Goal: Information Seeking & Learning: Check status

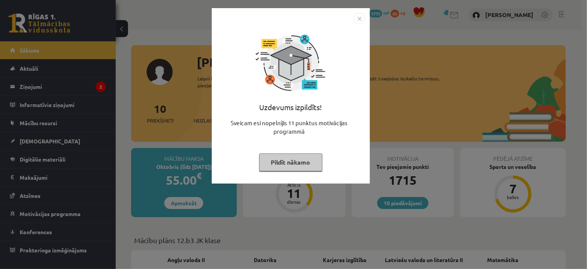
click at [309, 160] on button "Pildīt nākamo" at bounding box center [290, 162] width 63 height 18
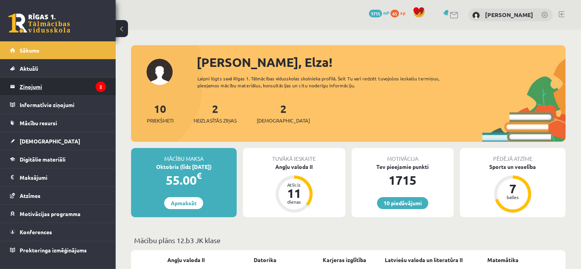
click at [62, 82] on legend "Ziņojumi 2" at bounding box center [63, 87] width 86 height 18
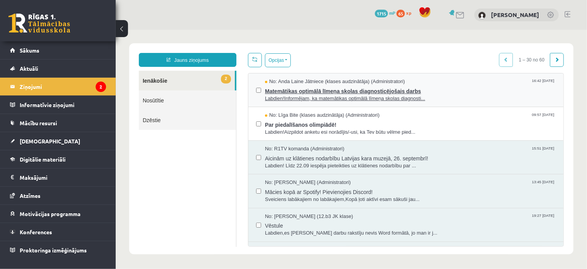
click at [299, 91] on span "Matemātikas optimālā līmeņa skolas diagnosticējošais darbs" at bounding box center [410, 90] width 291 height 10
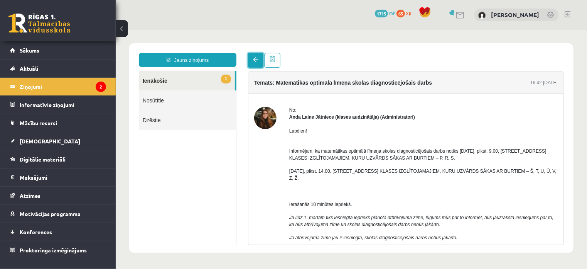
click at [253, 59] on span at bounding box center [255, 58] width 5 height 5
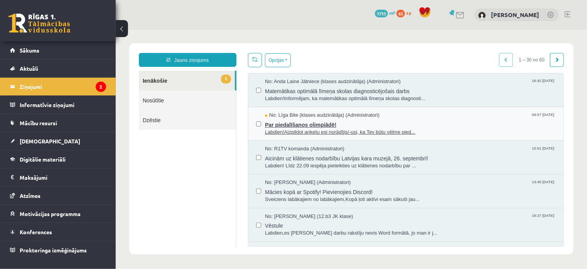
click at [280, 114] on span "No: Līga Bite (klases audzinātāja) (Administratori)" at bounding box center [322, 114] width 115 height 7
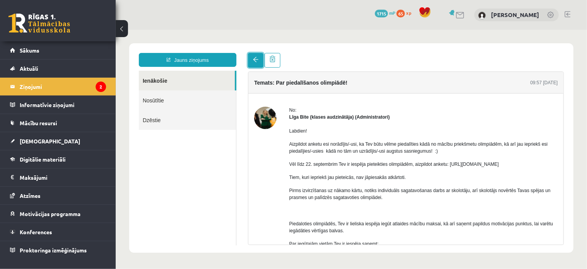
click at [255, 63] on link at bounding box center [255, 59] width 15 height 15
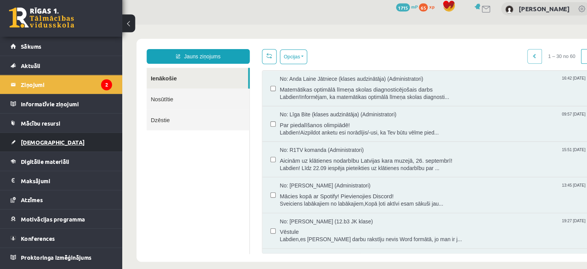
click at [46, 140] on link "[DEMOGRAPHIC_DATA]" at bounding box center [58, 141] width 96 height 18
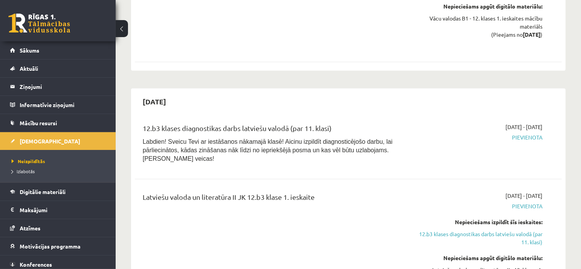
scroll to position [554, 0]
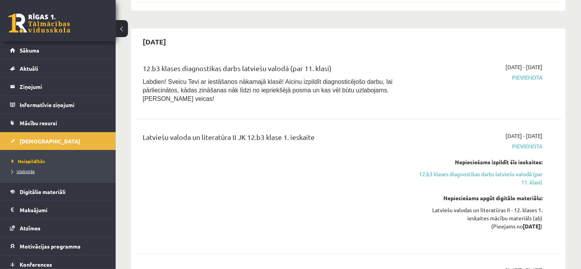
click at [32, 171] on span "Izlabotās" at bounding box center [23, 171] width 23 height 6
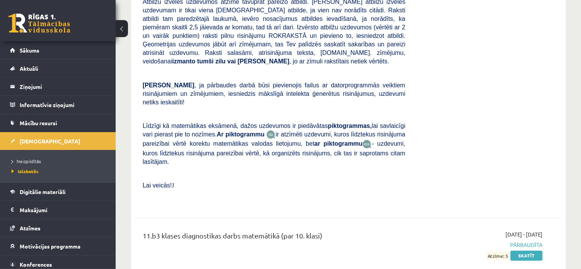
scroll to position [1228, 0]
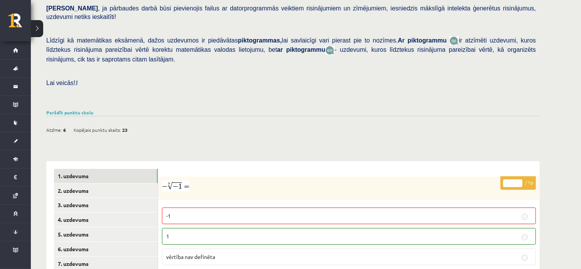
scroll to position [283, 0]
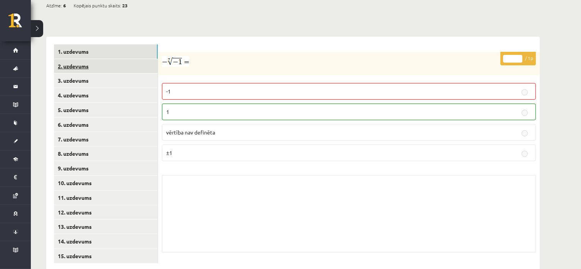
click at [80, 59] on link "2. uzdevums" at bounding box center [106, 66] width 104 height 14
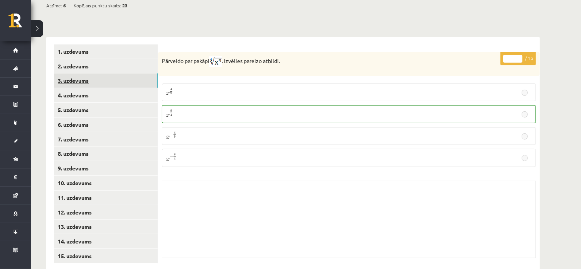
click at [81, 73] on link "3. uzdevums" at bounding box center [106, 80] width 104 height 14
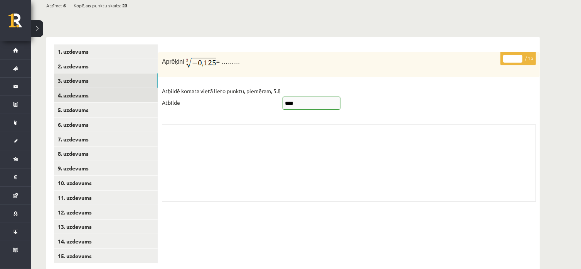
click at [83, 88] on link "4. uzdevums" at bounding box center [106, 95] width 104 height 14
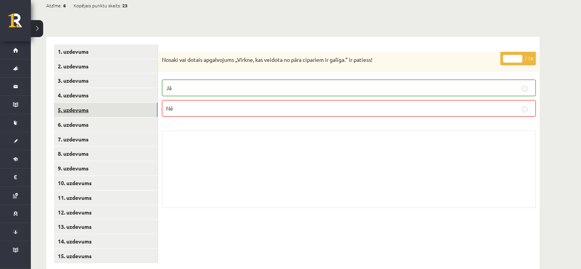
click at [86, 103] on link "5. uzdevums" at bounding box center [106, 110] width 104 height 14
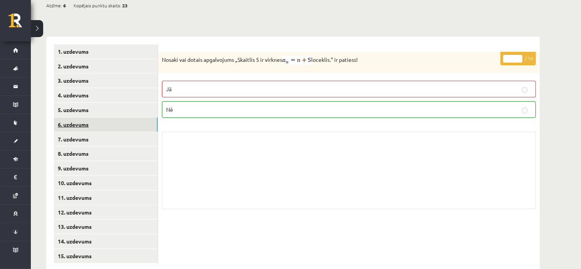
click at [86, 117] on link "6. uzdevums" at bounding box center [106, 124] width 104 height 14
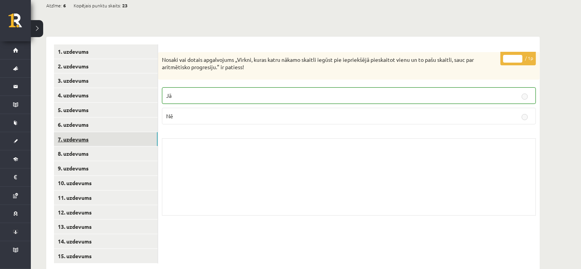
click at [85, 132] on link "7. uzdevums" at bounding box center [106, 139] width 104 height 14
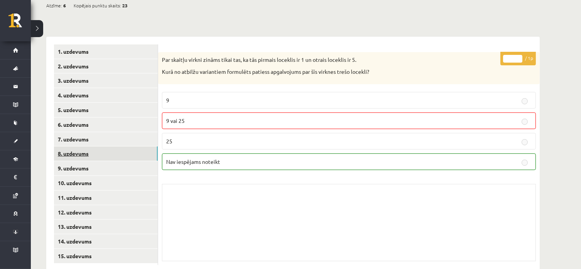
click at [70, 146] on link "8. uzdevums" at bounding box center [106, 153] width 104 height 14
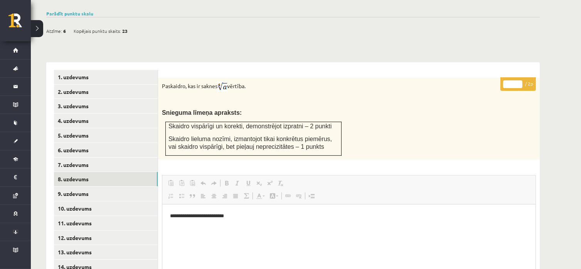
scroll to position [258, 0]
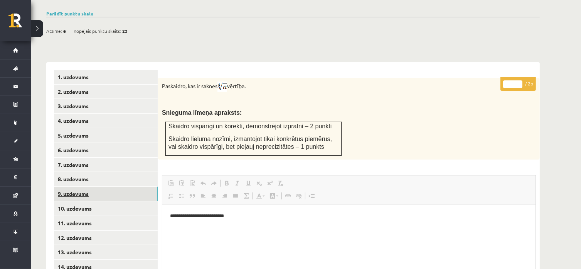
click at [113, 186] on link "9. uzdevums" at bounding box center [106, 193] width 104 height 14
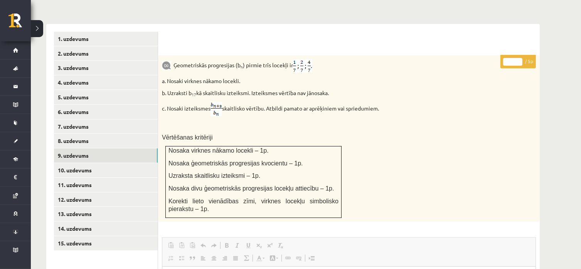
scroll to position [292, 0]
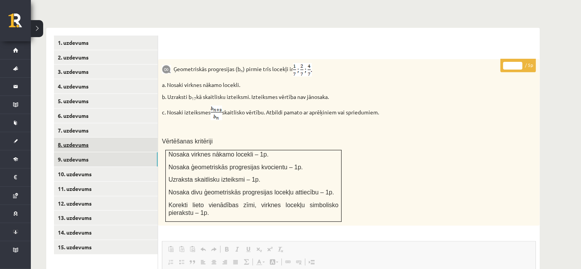
click at [82, 137] on link "8. uzdevums" at bounding box center [106, 144] width 104 height 14
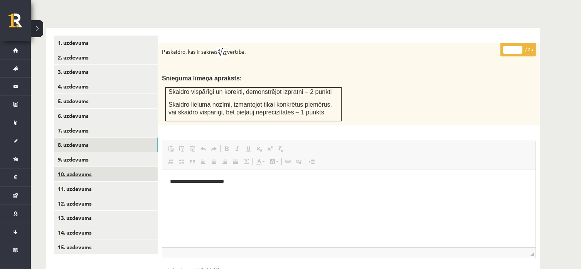
scroll to position [0, 0]
click at [91, 167] on link "10. uzdevums" at bounding box center [106, 174] width 104 height 14
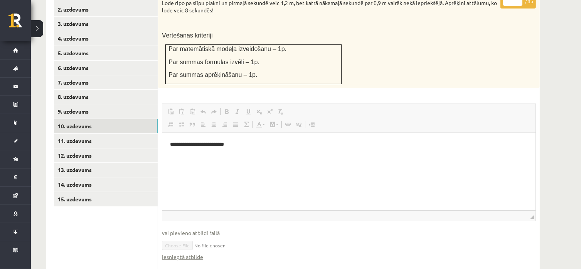
scroll to position [340, 0]
click at [114, 134] on link "11. uzdevums" at bounding box center [106, 141] width 104 height 14
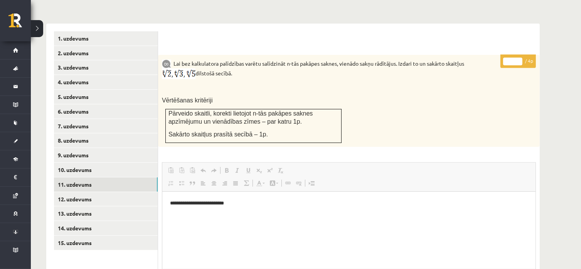
scroll to position [297, 0]
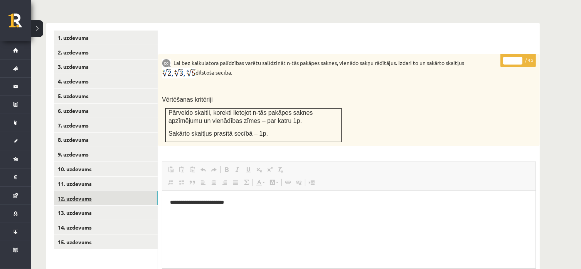
click at [87, 191] on link "12. uzdevums" at bounding box center [106, 198] width 104 height 14
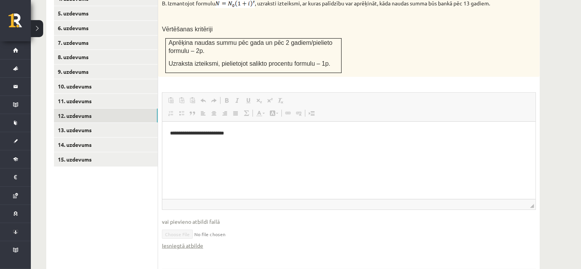
scroll to position [378, 0]
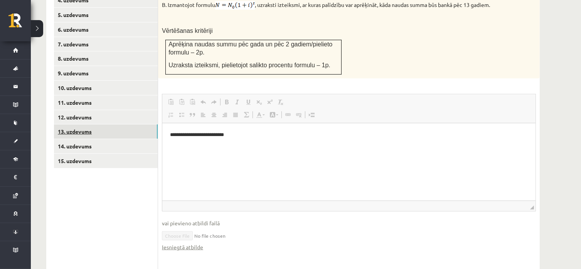
click at [112, 124] on link "13. uzdevums" at bounding box center [106, 131] width 104 height 14
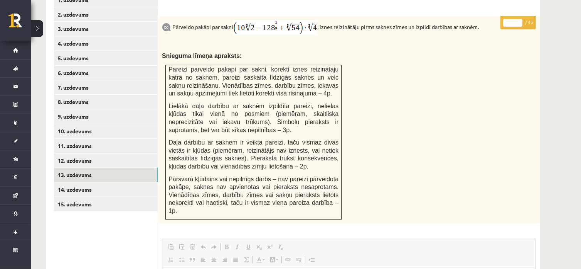
scroll to position [335, 0]
click at [125, 182] on link "14. uzdevums" at bounding box center [106, 189] width 104 height 14
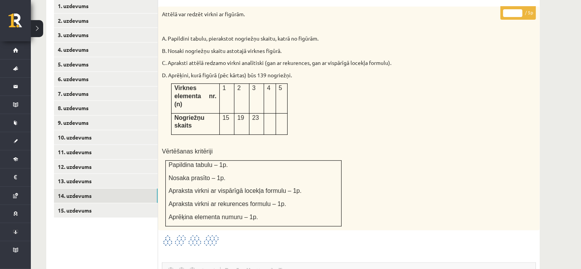
scroll to position [332, 0]
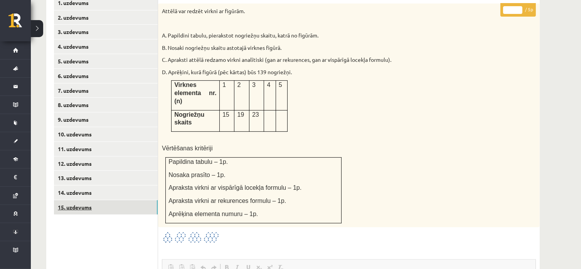
click at [91, 200] on link "15. uzdevums" at bounding box center [106, 207] width 104 height 14
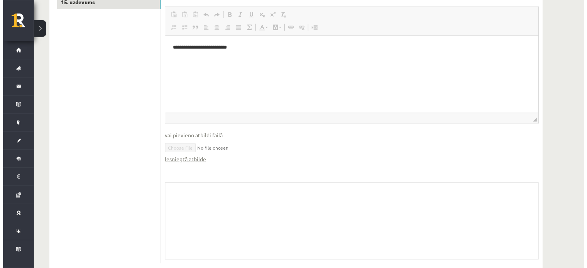
scroll to position [0, 0]
